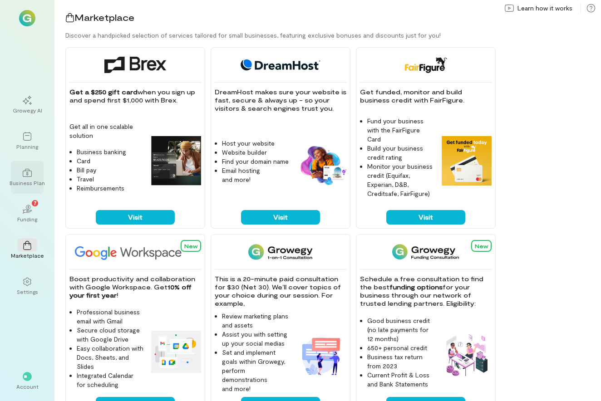
click at [34, 172] on div at bounding box center [27, 173] width 20 height 14
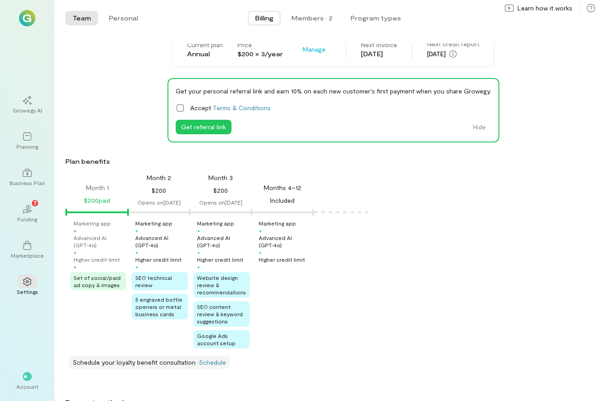
scroll to position [17, 0]
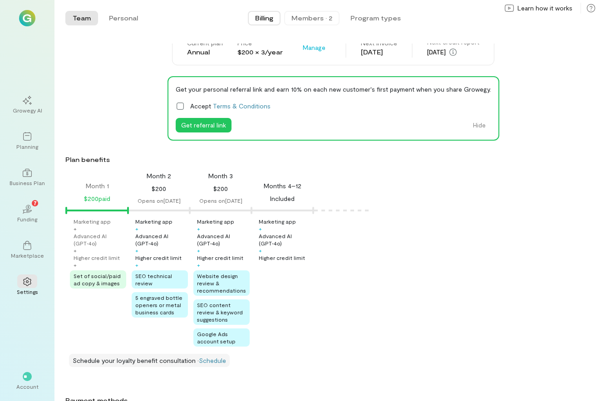
click at [312, 14] on div "Members · 2" at bounding box center [311, 18] width 41 height 9
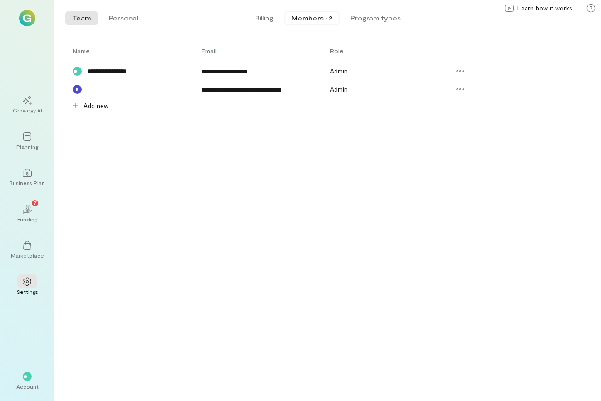
scroll to position [0, 0]
click at [357, 21] on button "Program types" at bounding box center [375, 18] width 65 height 15
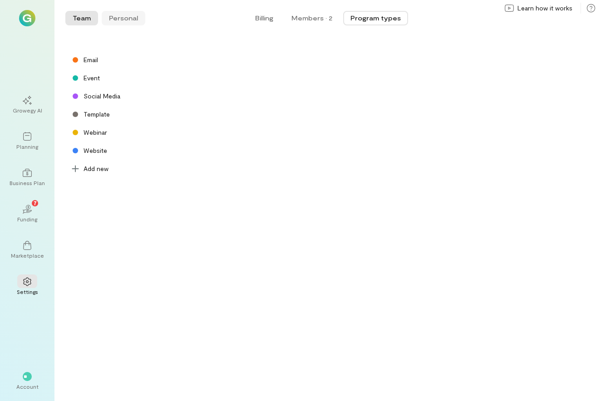
click at [125, 19] on button "Personal" at bounding box center [124, 18] width 44 height 15
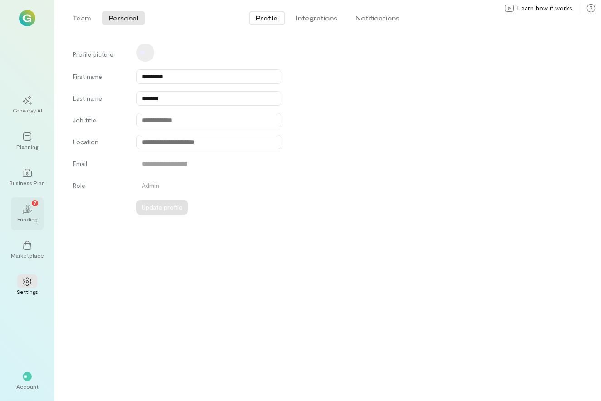
click at [32, 211] on div "02 7" at bounding box center [27, 209] width 20 height 14
